Goal: Use online tool/utility: Utilize a website feature to perform a specific function

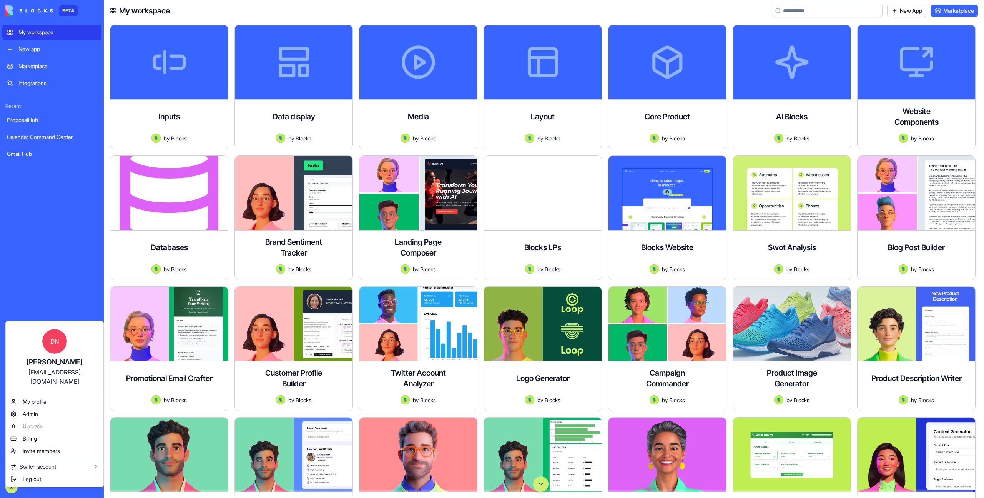
click at [86, 295] on html "BETA My workspace New app Marketplace Integrations Recent ProposalHub Calendar …" at bounding box center [492, 249] width 984 height 498
click at [50, 228] on html "BETA My workspace New app Marketplace Integrations Recent ProposalHub Calendar …" at bounding box center [492, 249] width 984 height 498
click at [70, 190] on html "BETA My workspace New app Marketplace Integrations Recent ProposalHub Calendar …" at bounding box center [492, 249] width 984 height 498
click at [62, 241] on html "BETA My workspace New app Marketplace Integrations Recent ProposalHub Calendar …" at bounding box center [492, 249] width 984 height 498
click at [53, 274] on html "BETA My workspace New app Marketplace Integrations Recent ProposalHub Calendar …" at bounding box center [492, 249] width 984 height 498
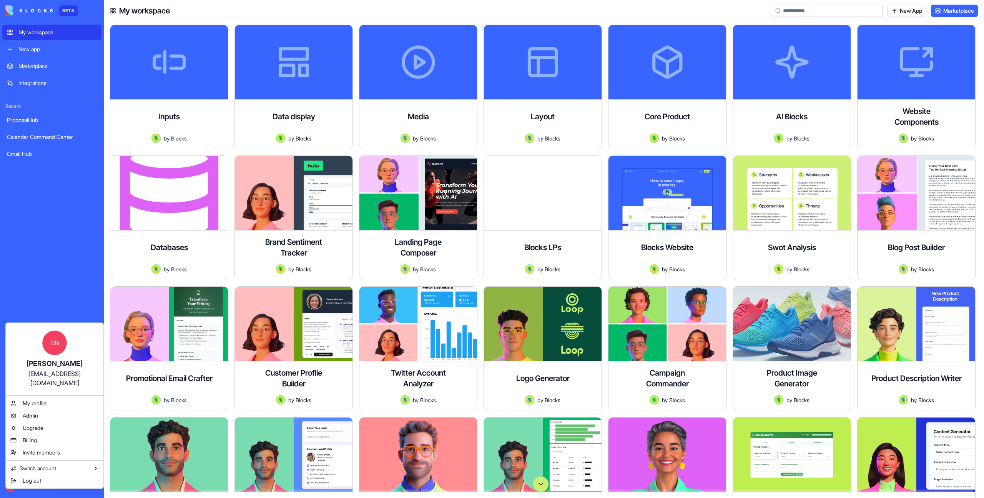
click at [51, 267] on html "BETA My workspace New app Marketplace Integrations Recent ProposalHub Calendar …" at bounding box center [492, 249] width 984 height 498
click at [56, 191] on html "BETA My workspace New app Marketplace Integrations Recent ProposalHub Calendar …" at bounding box center [492, 249] width 984 height 498
click at [29, 278] on html "BETA My workspace New app Marketplace Integrations Recent ProposalHub Calendar …" at bounding box center [492, 249] width 984 height 498
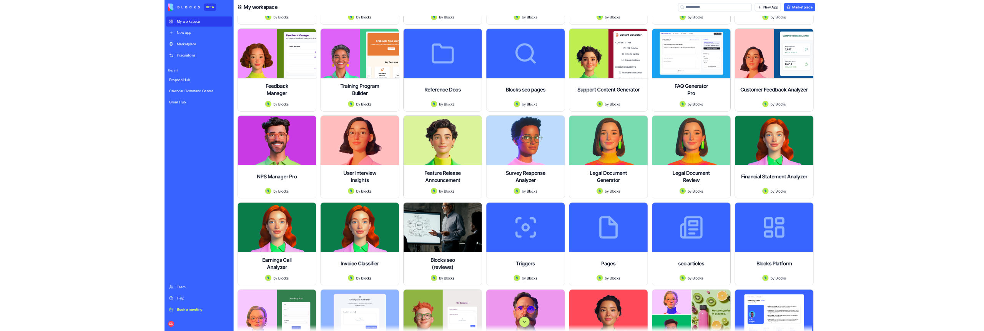
scroll to position [882, 0]
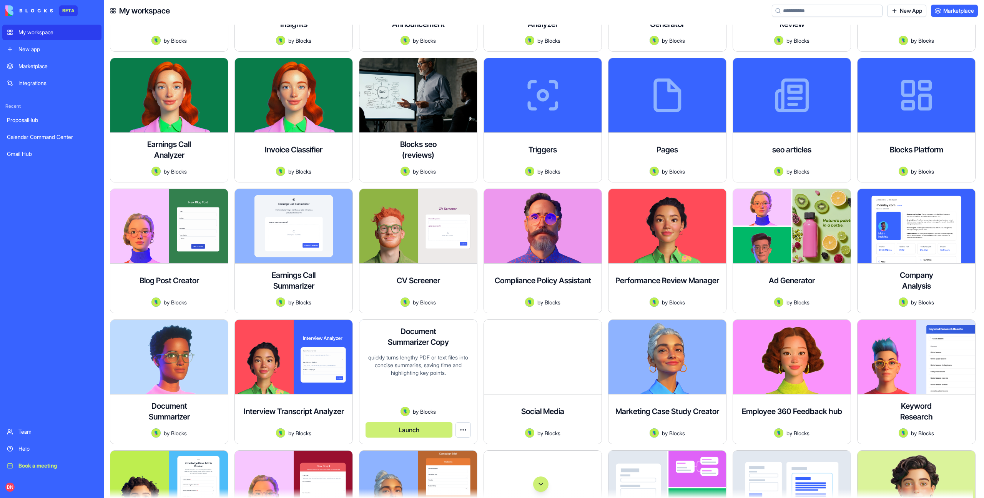
click at [407, 429] on button "Launch" at bounding box center [409, 429] width 87 height 15
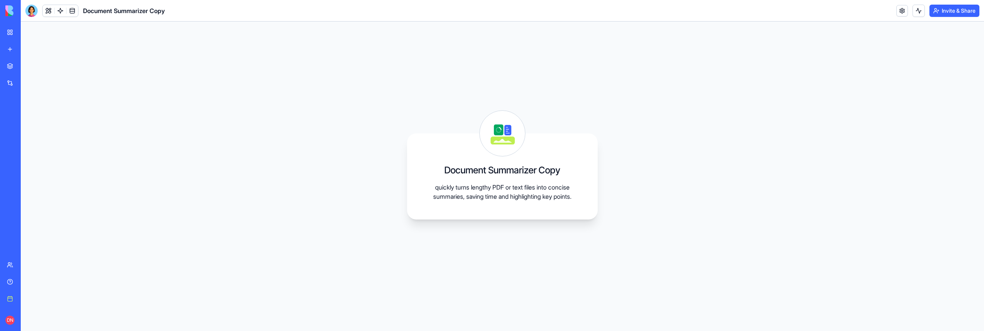
click at [118, 58] on div "Document Summarizer Copy quickly turns lengthy PDF or text files into concise s…" at bounding box center [503, 177] width 964 height 310
click at [37, 29] on div "Document Summarizer Copy quickly turns lengthy PDF or text files into concise s…" at bounding box center [503, 177] width 964 height 310
